Goal: Information Seeking & Learning: Learn about a topic

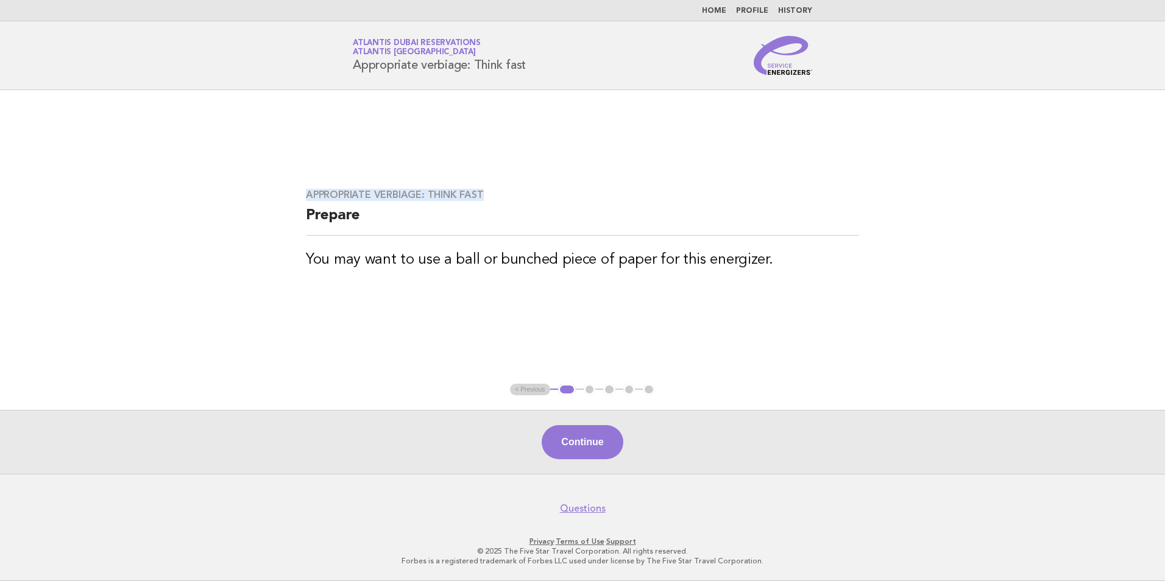
drag, startPoint x: 309, startPoint y: 189, endPoint x: 676, endPoint y: 164, distance: 368.1
click at [676, 164] on main "Appropriate verbiage: Think fast Prepare You may want to use a ball or bunched …" at bounding box center [582, 282] width 1165 height 384
drag, startPoint x: 676, startPoint y: 164, endPoint x: 775, endPoint y: 49, distance: 152.1
click at [775, 49] on img at bounding box center [783, 55] width 58 height 39
click at [709, 5] on nav "Home Profile History" at bounding box center [582, 10] width 1165 height 21
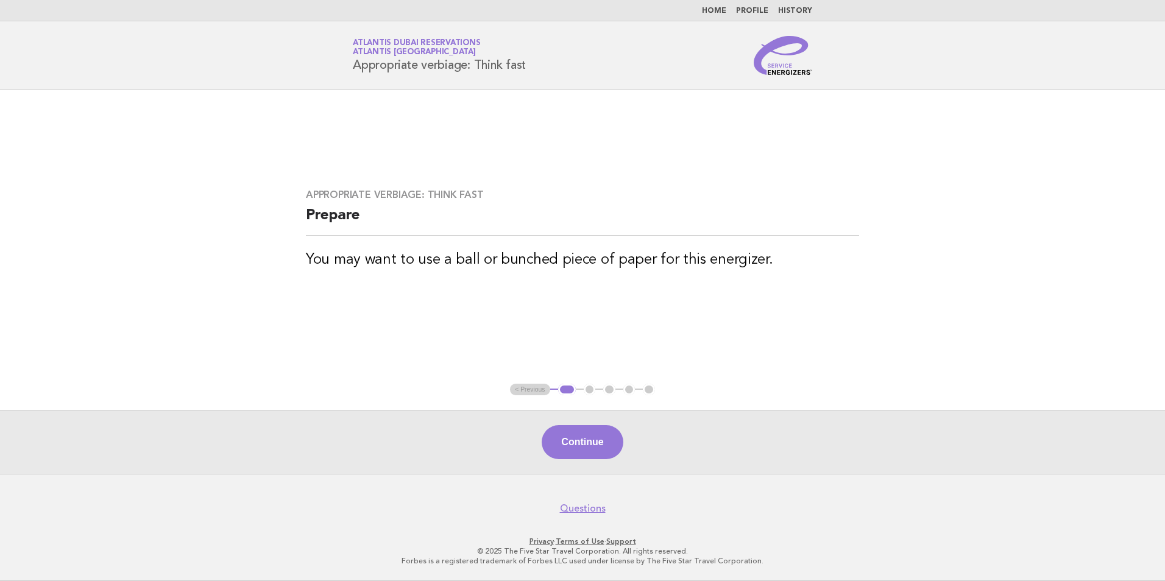
click at [715, 9] on link "Home" at bounding box center [714, 10] width 24 height 7
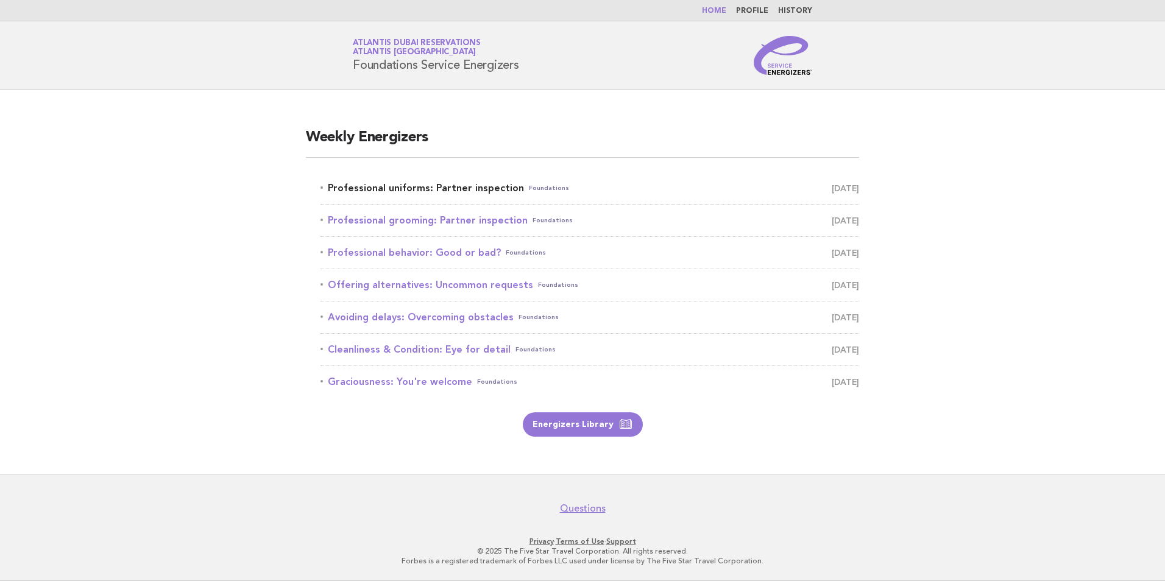
click at [394, 188] on link "Professional uniforms: Partner inspection Foundations [DATE]" at bounding box center [589, 188] width 538 height 17
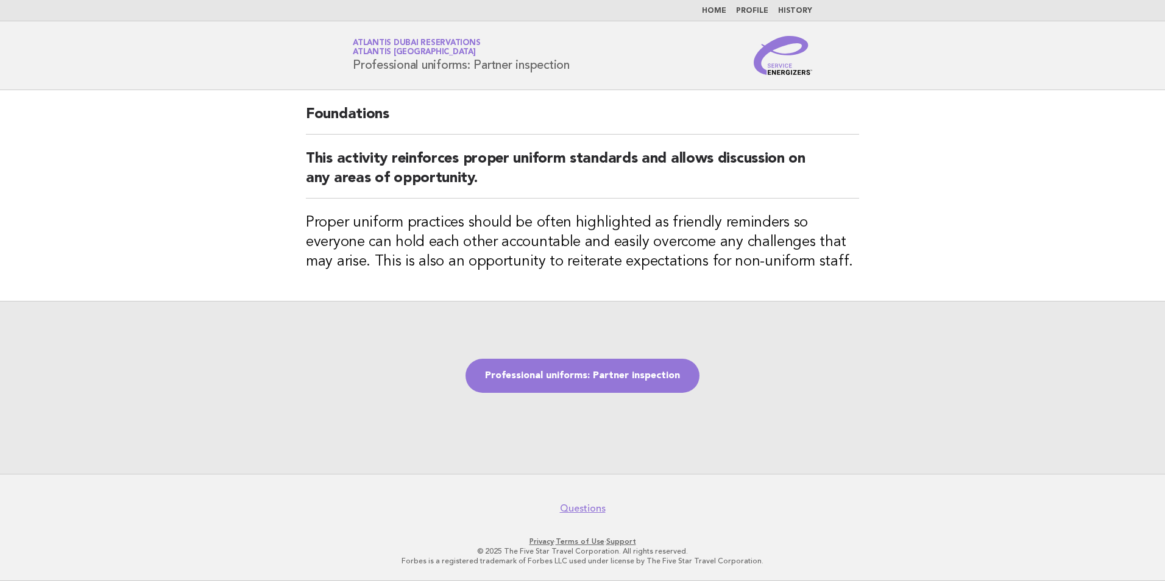
drag, startPoint x: 339, startPoint y: 70, endPoint x: 621, endPoint y: 74, distance: 282.1
click at [621, 74] on div "Service Energizers Atlantis Dubai Reservations Atlantis Dubai Professional unif…" at bounding box center [582, 55] width 493 height 39
click at [334, 157] on h2 "This activity reinforces proper uniform standards and allows discussion on any …" at bounding box center [582, 173] width 553 height 49
click at [367, 69] on h1 "Service Energizers Atlantis Dubai Reservations Atlantis Dubai Professional unif…" at bounding box center [461, 56] width 217 height 32
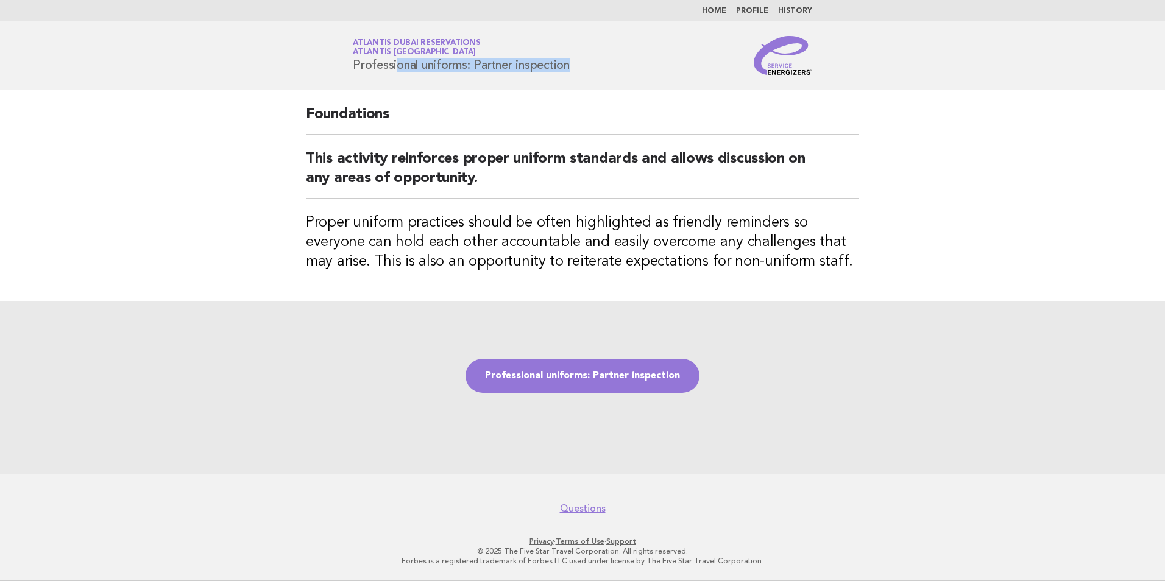
click at [367, 69] on h1 "Service Energizers Atlantis Dubai Reservations Atlantis Dubai Professional unif…" at bounding box center [461, 56] width 217 height 32
copy div "Professional uniforms: Partner inspection"
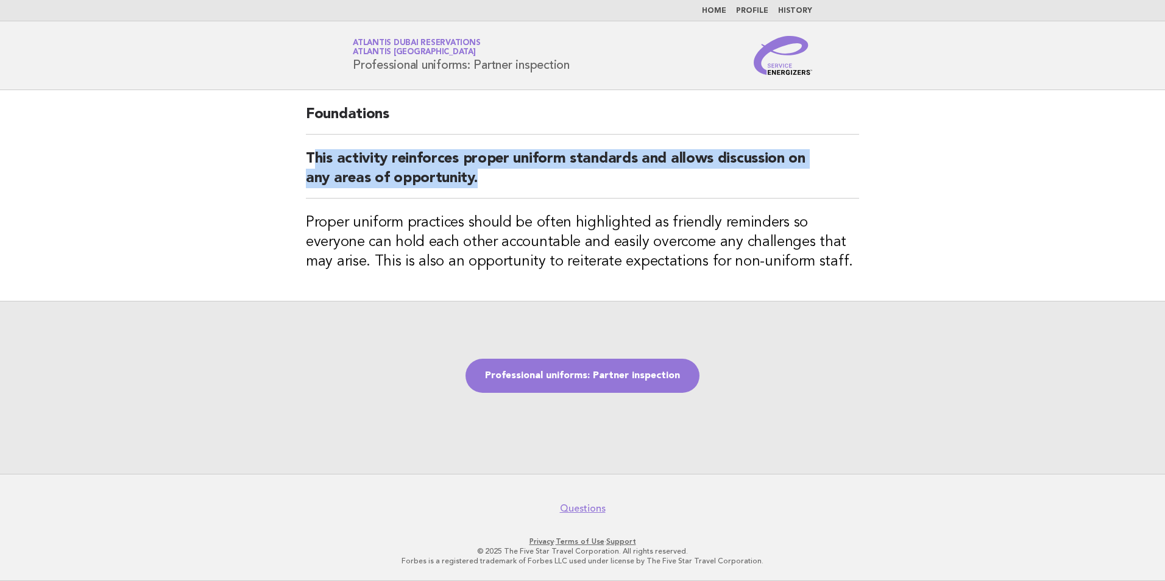
drag, startPoint x: 311, startPoint y: 158, endPoint x: 546, endPoint y: 182, distance: 236.3
click at [546, 182] on h2 "This activity reinforces proper uniform standards and allows discussion on any …" at bounding box center [582, 173] width 553 height 49
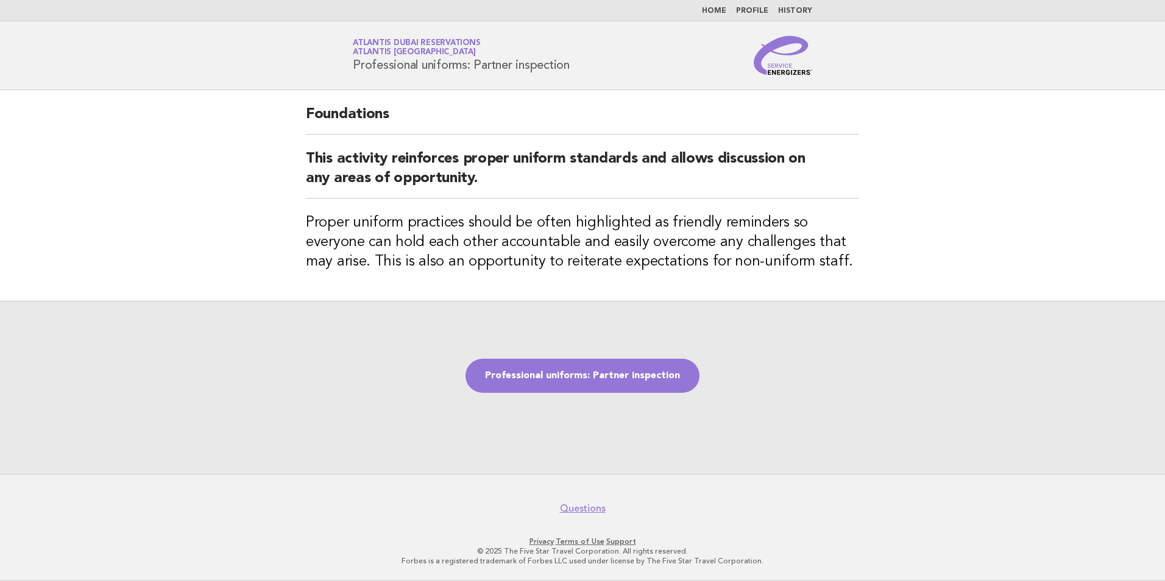
drag, startPoint x: 546, startPoint y: 182, endPoint x: 380, endPoint y: 201, distance: 167.4
click at [387, 201] on div "Foundations This activity reinforces proper uniform standards and allows discus…" at bounding box center [582, 195] width 582 height 211
drag, startPoint x: 300, startPoint y: 224, endPoint x: 559, endPoint y: 231, distance: 259.0
click at [559, 231] on div "Foundations This activity reinforces proper uniform standards and allows discus…" at bounding box center [582, 195] width 582 height 211
click at [344, 244] on h3 "Proper uniform practices should be often highlighted as friendly reminders so e…" at bounding box center [582, 242] width 553 height 58
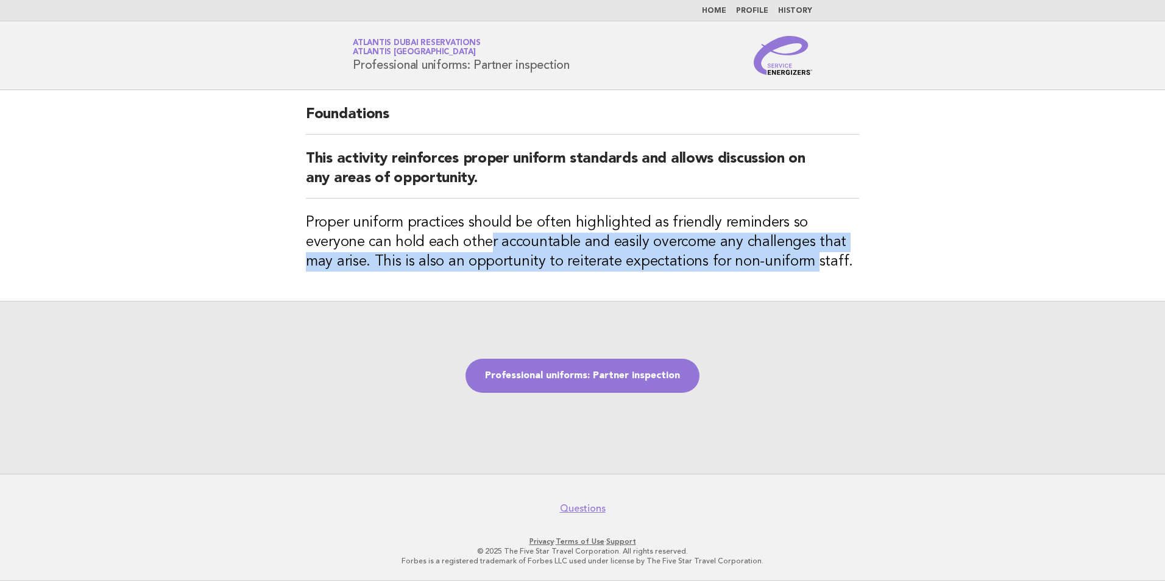
drag, startPoint x: 426, startPoint y: 239, endPoint x: 736, endPoint y: 266, distance: 311.8
click at [736, 266] on h3 "Proper uniform practices should be often highlighted as friendly reminders so e…" at bounding box center [582, 242] width 553 height 58
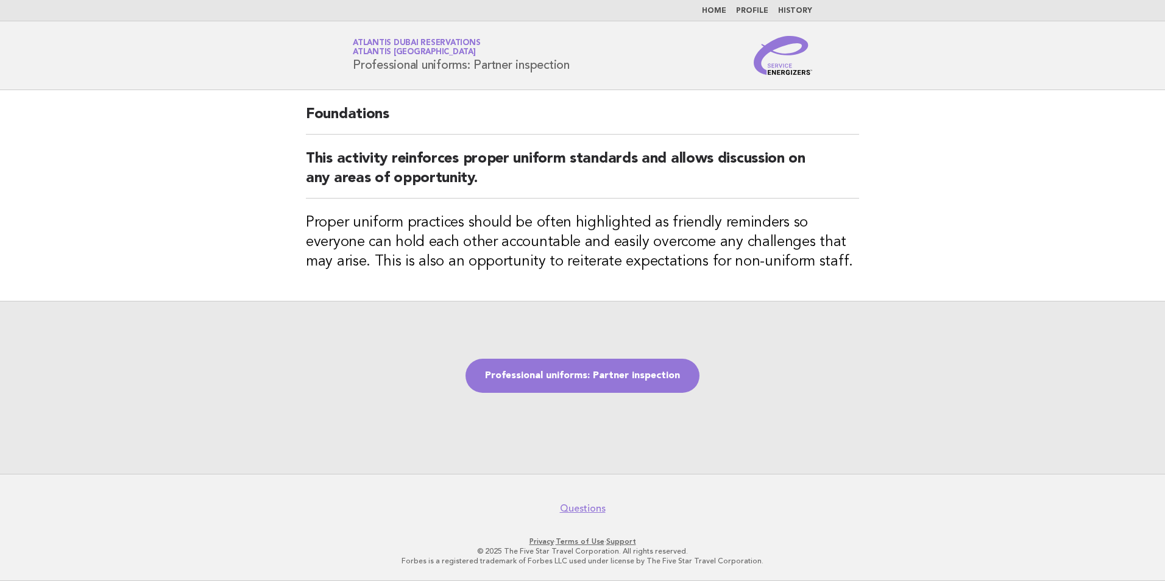
drag, startPoint x: 736, startPoint y: 266, endPoint x: 932, endPoint y: 289, distance: 196.9
click at [932, 289] on main "Foundations This activity reinforces proper uniform standards and allows discus…" at bounding box center [582, 282] width 1165 height 384
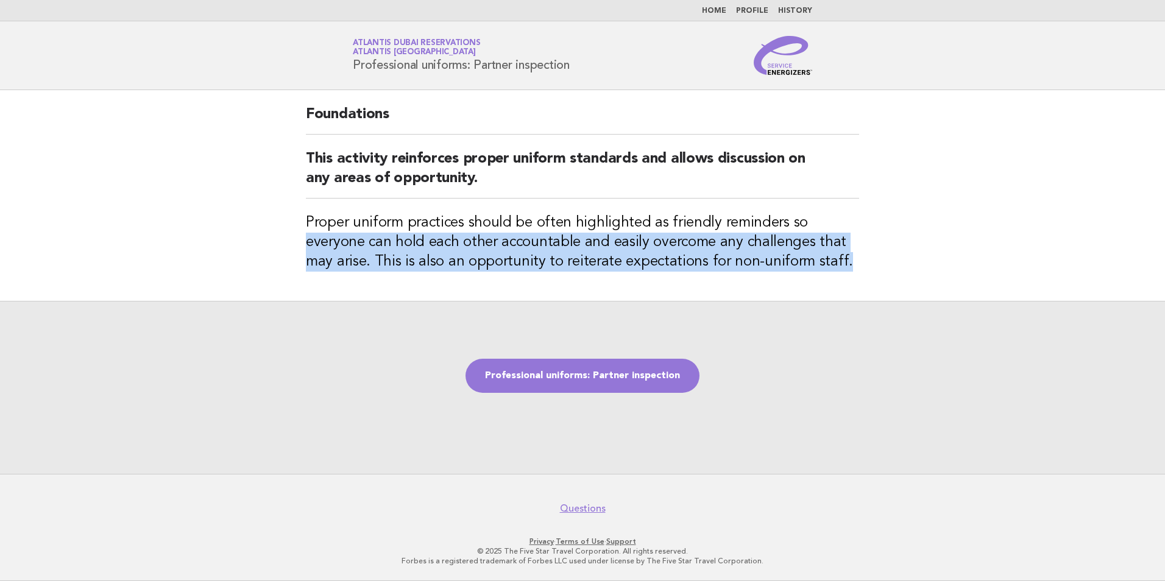
drag, startPoint x: 800, startPoint y: 224, endPoint x: 847, endPoint y: 252, distance: 55.5
click at [847, 252] on h3 "Proper uniform practices should be often highlighted as friendly reminders so e…" at bounding box center [582, 242] width 553 height 58
click at [314, 275] on div "Foundations This activity reinforces proper uniform standards and allows discus…" at bounding box center [582, 195] width 582 height 211
click at [309, 263] on h3 "Proper uniform practices should be often highlighted as friendly reminders so e…" at bounding box center [582, 242] width 553 height 58
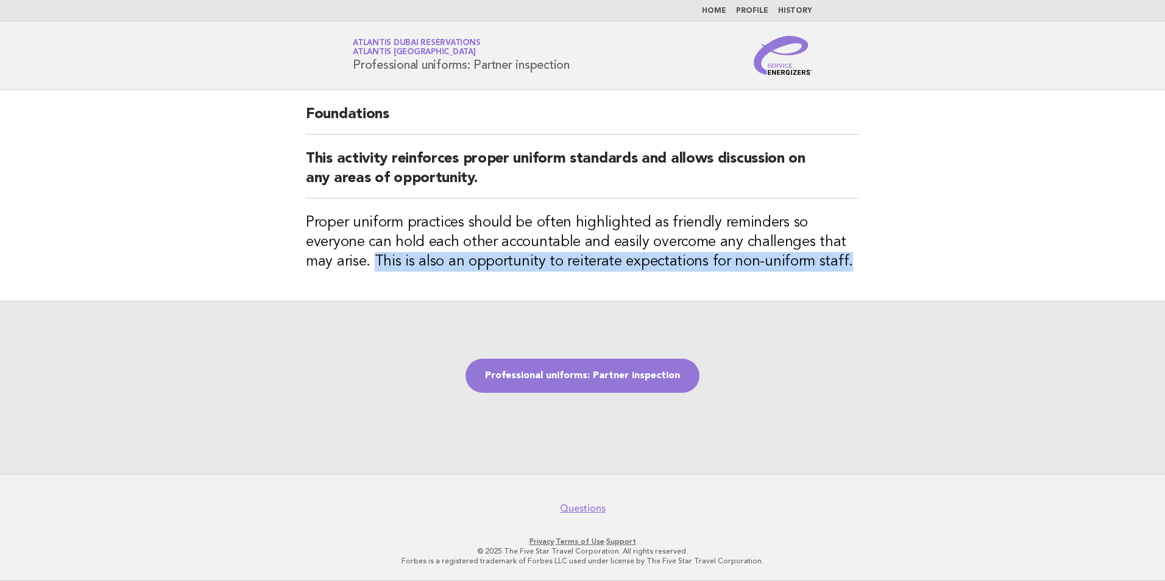
drag, startPoint x: 306, startPoint y: 263, endPoint x: 780, endPoint y: 266, distance: 473.9
click at [780, 266] on h3 "Proper uniform practices should be often highlighted as friendly reminders so e…" at bounding box center [582, 242] width 553 height 58
copy h3 "This is also an opportunity to reiterate expectations for non-uniform staff."
